Goal: Task Accomplishment & Management: Use online tool/utility

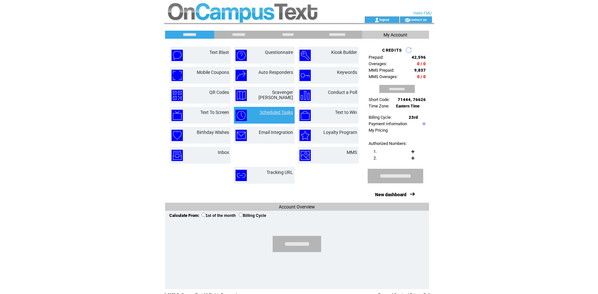
click at [275, 112] on link "Scheduled Tasks" at bounding box center [276, 112] width 33 height 5
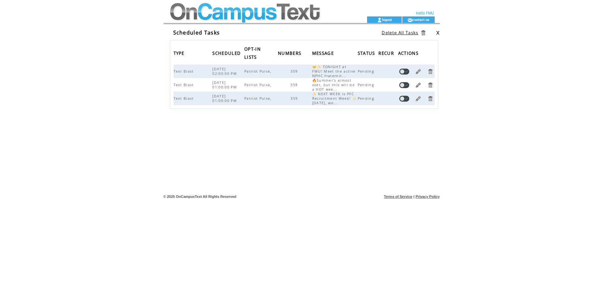
click at [415, 87] on link at bounding box center [418, 85] width 6 height 6
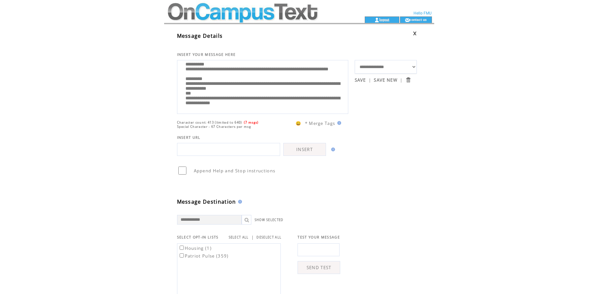
click at [383, 19] on link "logout" at bounding box center [384, 19] width 10 height 4
